Goal: Find specific page/section

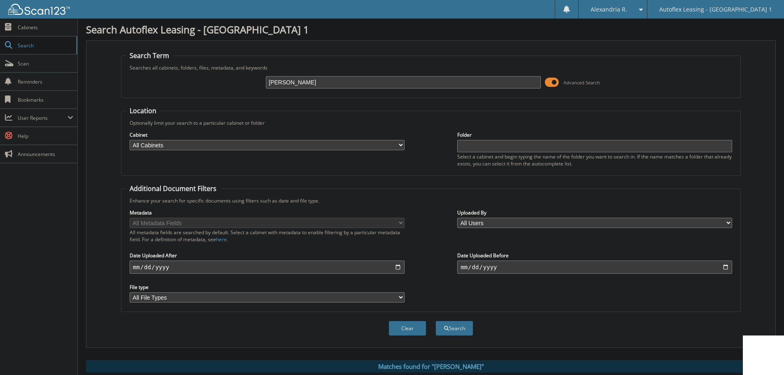
drag, startPoint x: 316, startPoint y: 87, endPoint x: 218, endPoint y: 87, distance: 97.9
click at [198, 87] on div "[PERSON_NAME] Advanced Search" at bounding box center [431, 82] width 611 height 22
paste input "[PERSON_NAME]"
type input "[PERSON_NAME]"
click at [436, 321] on button "Search" at bounding box center [454, 328] width 37 height 14
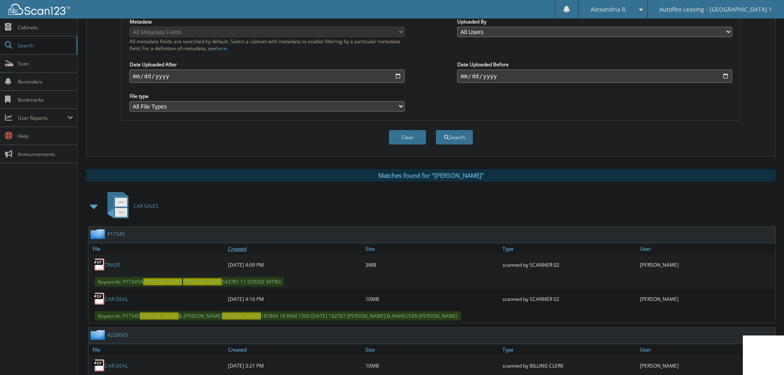
scroll to position [265, 0]
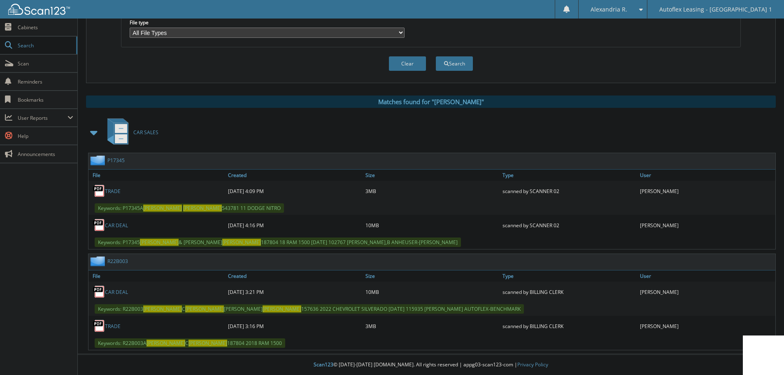
click at [122, 289] on link "CAR DEAL" at bounding box center [116, 291] width 23 height 7
